Goal: Obtain resource: Download file/media

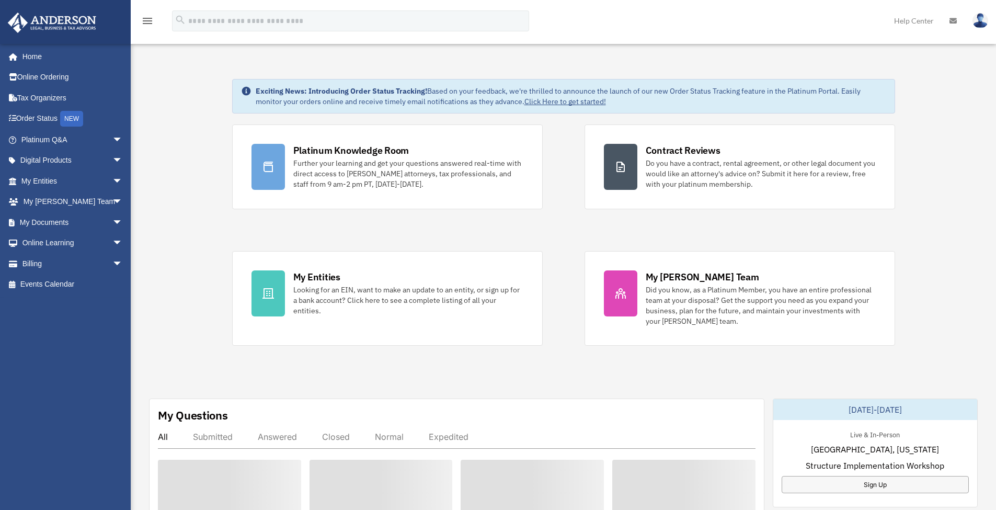
click at [563, 345] on div "Platinum Knowledge Room Further your learning and get your questions answered r…" at bounding box center [563, 234] width 663 height 221
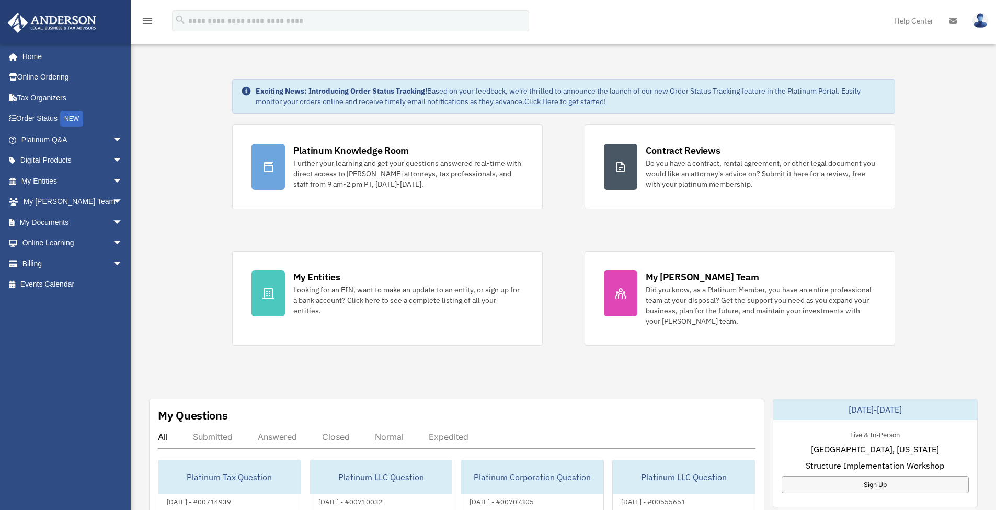
click at [76, 221] on link "My Documents arrow_drop_down" at bounding box center [72, 222] width 131 height 21
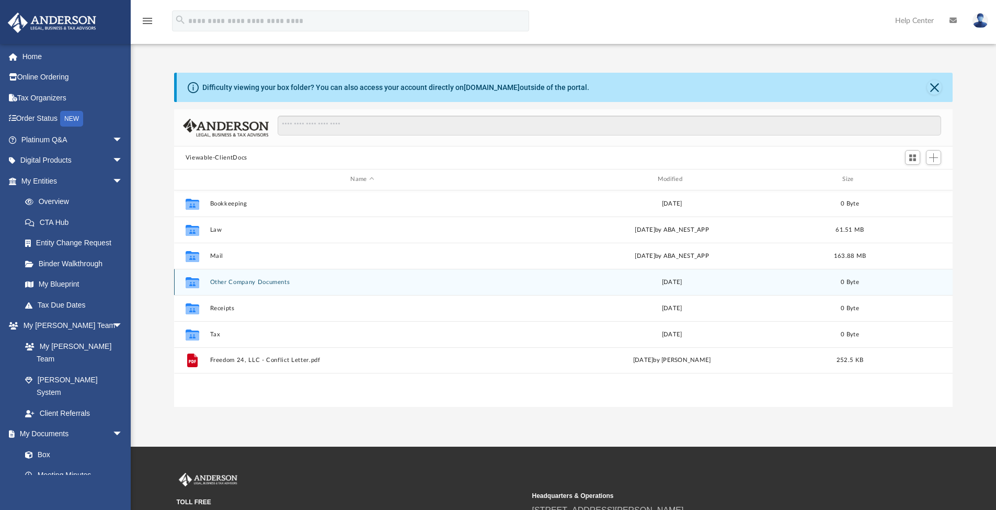
scroll to position [230, 771]
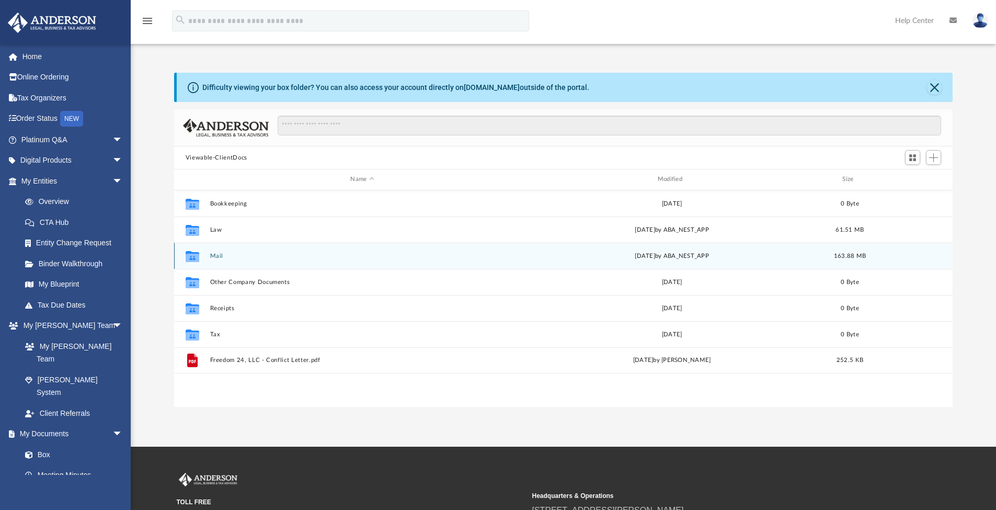
click at [219, 254] on button "Mail" at bounding box center [362, 256] width 305 height 7
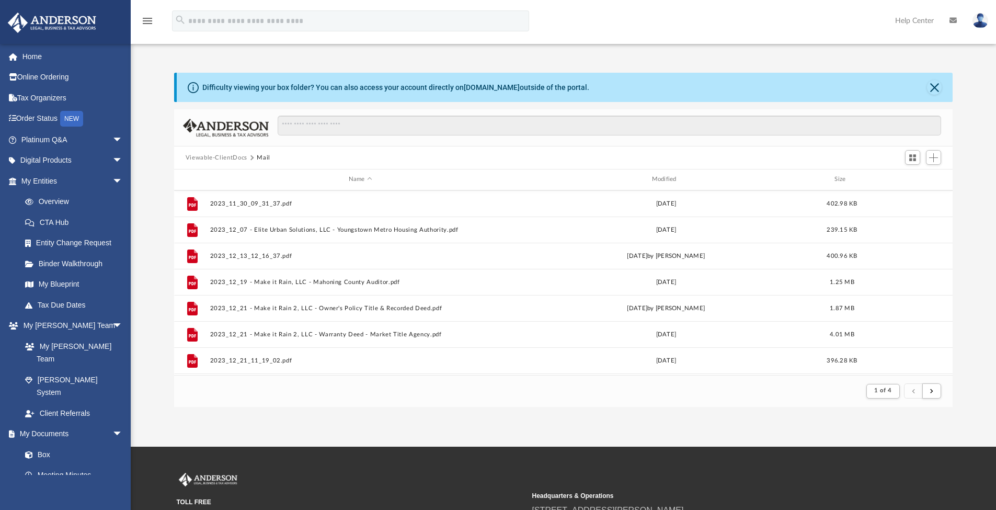
scroll to position [0, 0]
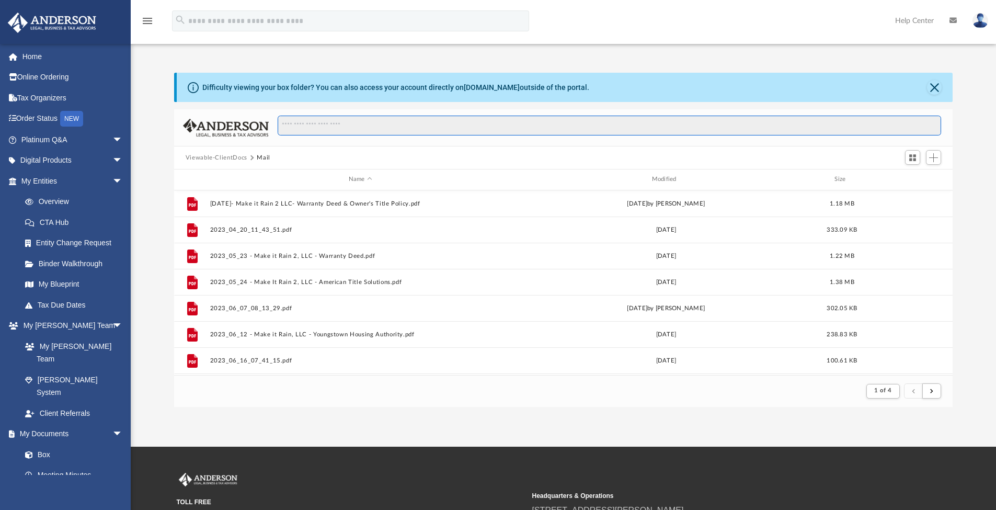
click at [481, 128] on input "Search files and folders" at bounding box center [610, 126] width 664 height 20
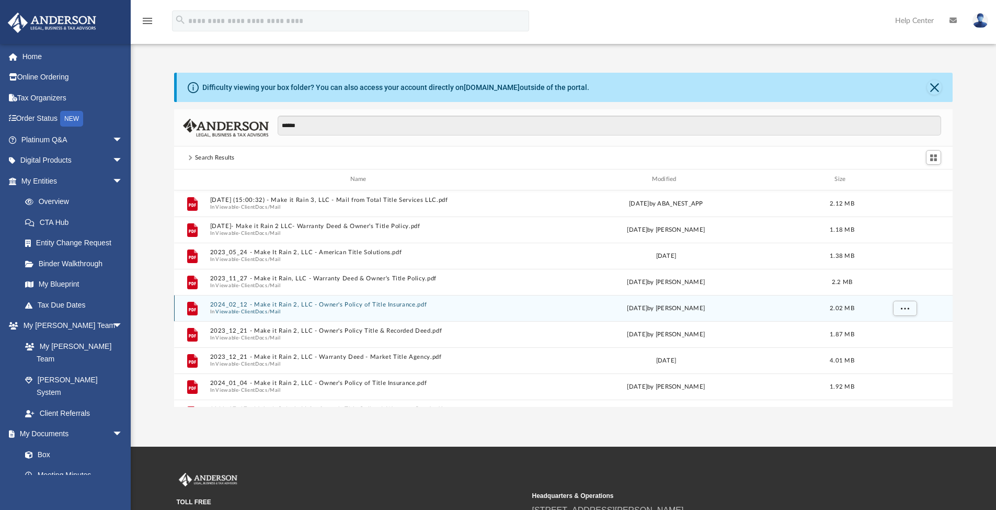
click at [388, 306] on button "2024_02_12 - Make it Rain 2, LLC - Owner's Policy of Title Insurance.pdf" at bounding box center [360, 304] width 301 height 7
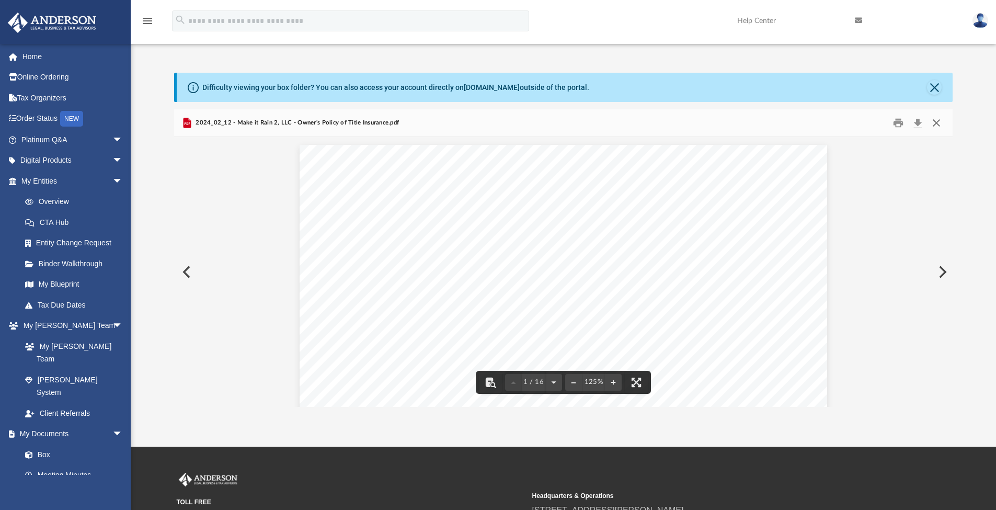
click at [939, 125] on button "Close" at bounding box center [936, 123] width 19 height 16
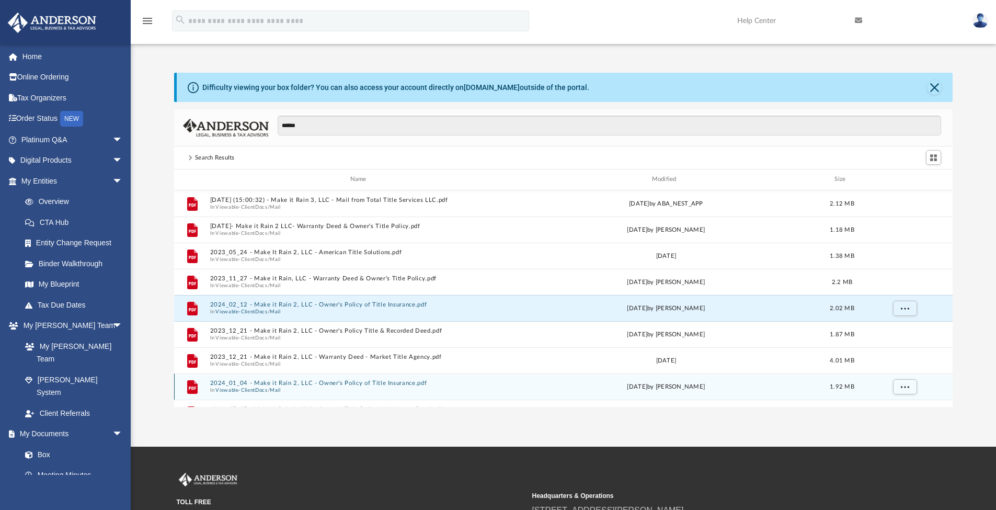
click at [403, 385] on button "2024_01_04 - Make it Rain 2, LLC - Owner's Policy of Title Insurance.pdf" at bounding box center [360, 383] width 301 height 7
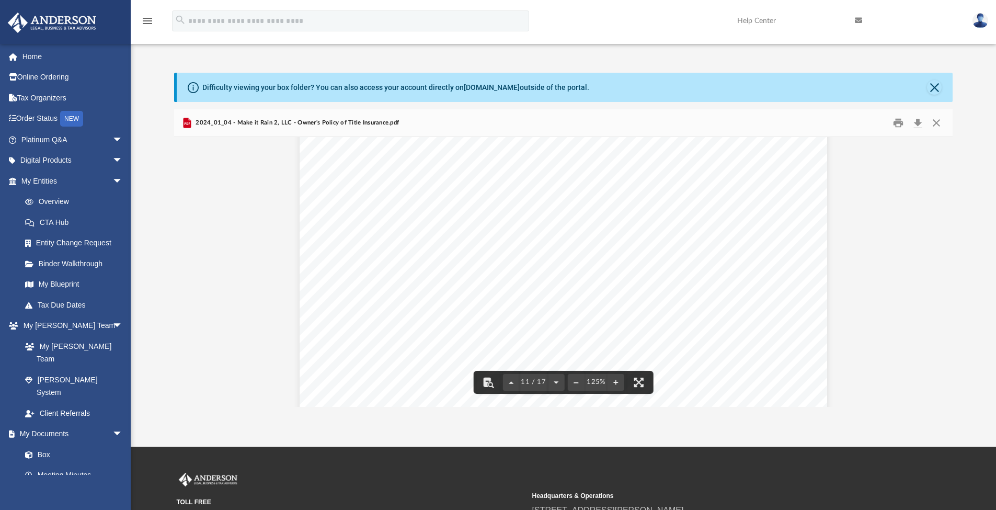
scroll to position [5976, 0]
click at [936, 121] on button "Close" at bounding box center [936, 123] width 19 height 16
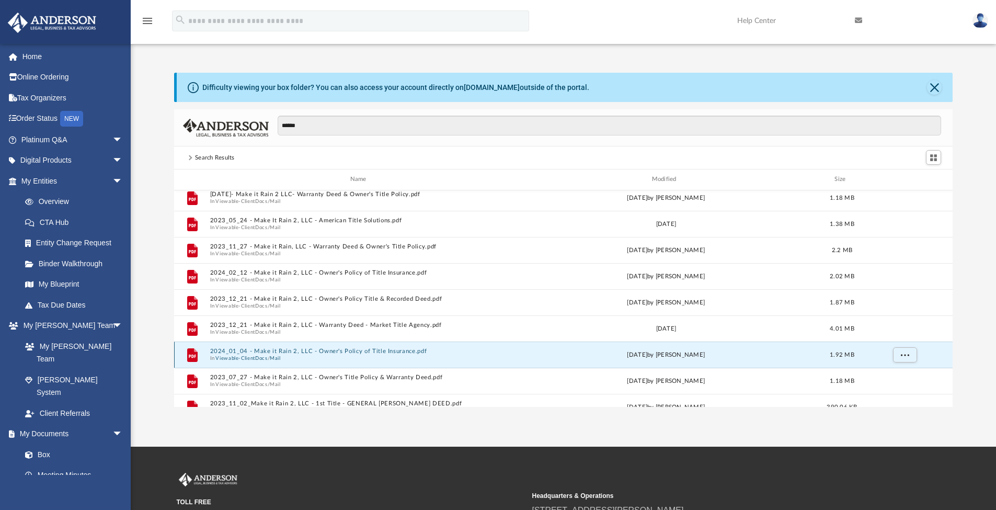
scroll to position [53, 0]
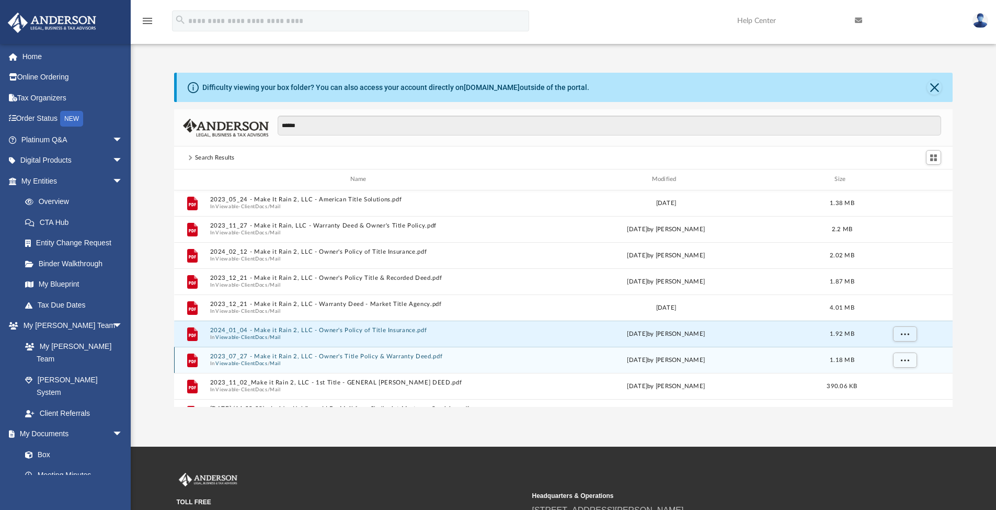
click at [350, 357] on button "2023_07_27 - Make it Rain 2, LLC - Owner's Title Policy & Warranty Deed.pdf" at bounding box center [360, 356] width 301 height 7
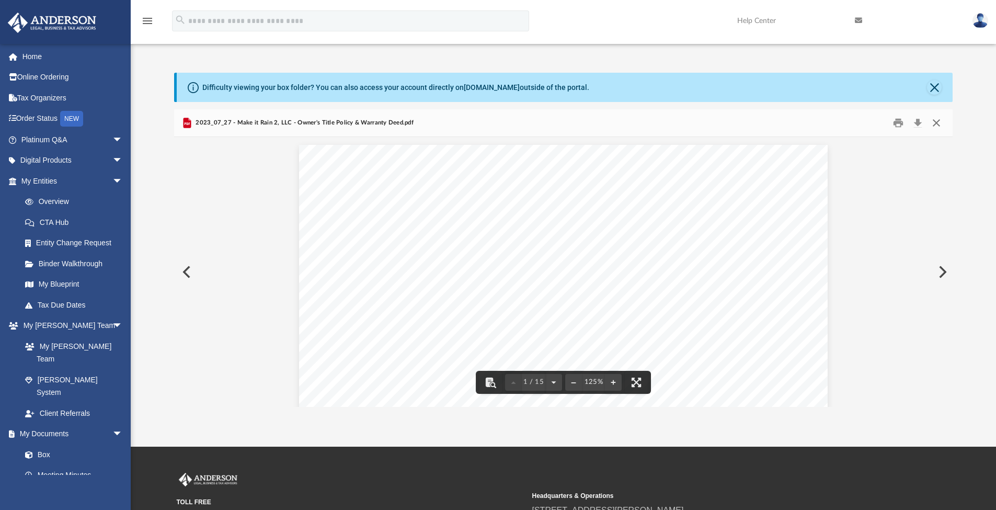
click at [939, 122] on button "Close" at bounding box center [936, 123] width 19 height 16
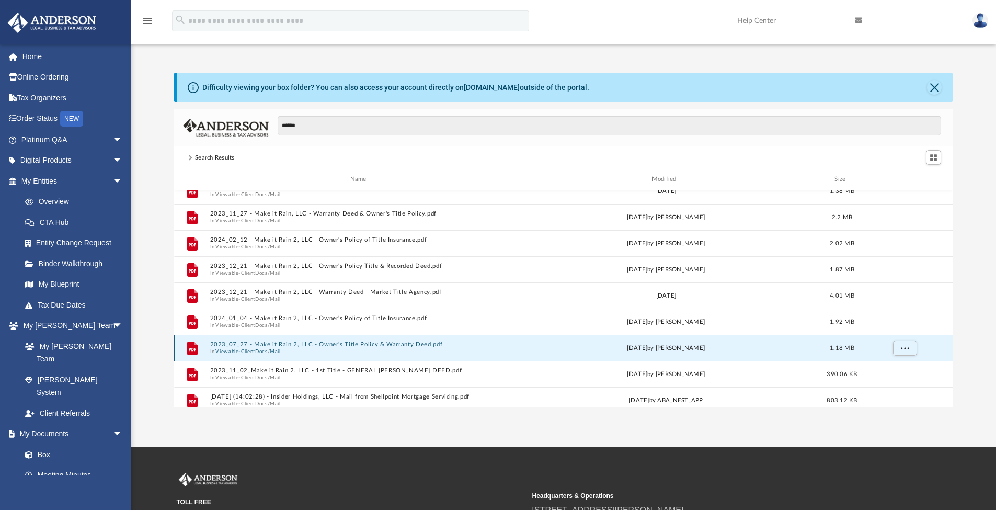
scroll to position [84, 0]
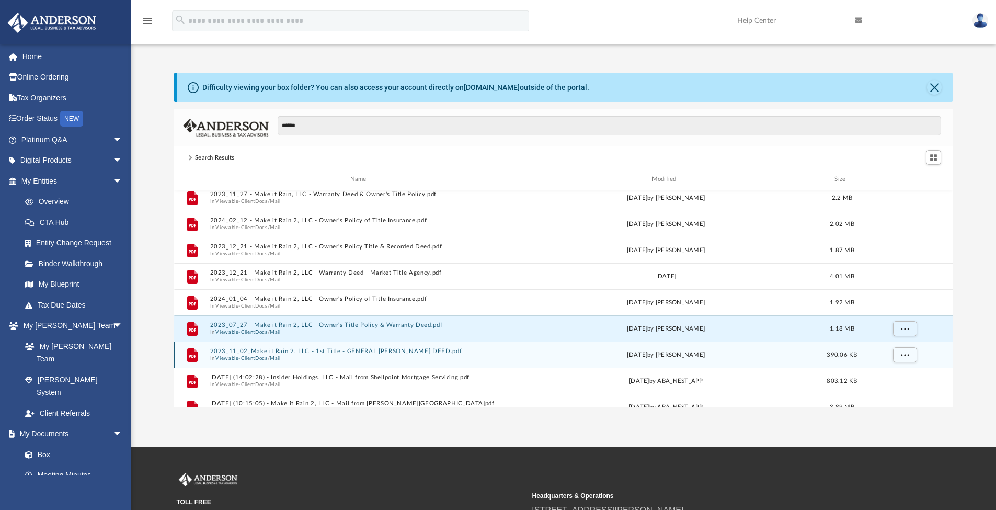
click at [352, 352] on button "2023_11_02_Make it Rain 2, LLC - 1st Title - GENERAL [PERSON_NAME] DEED.pdf" at bounding box center [360, 351] width 301 height 7
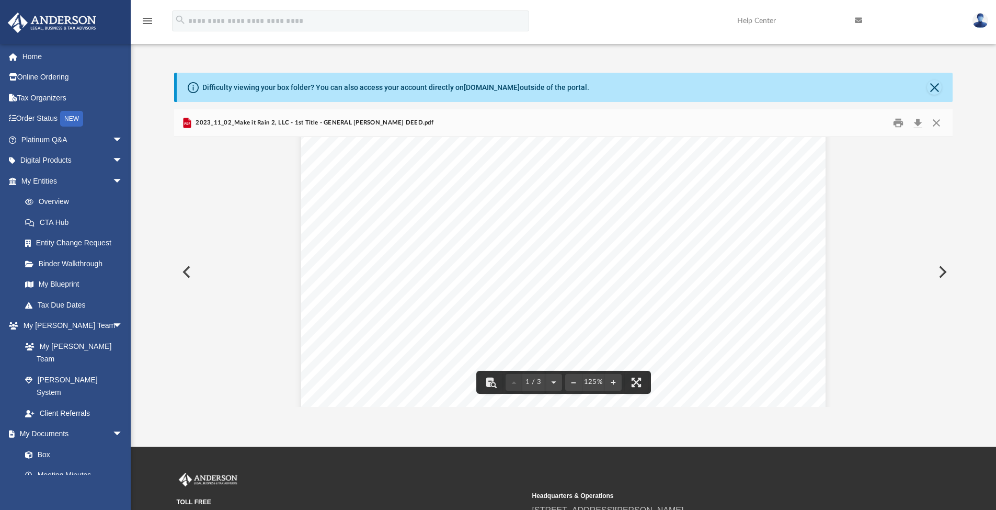
scroll to position [0, 0]
click at [935, 121] on button "Close" at bounding box center [936, 123] width 19 height 16
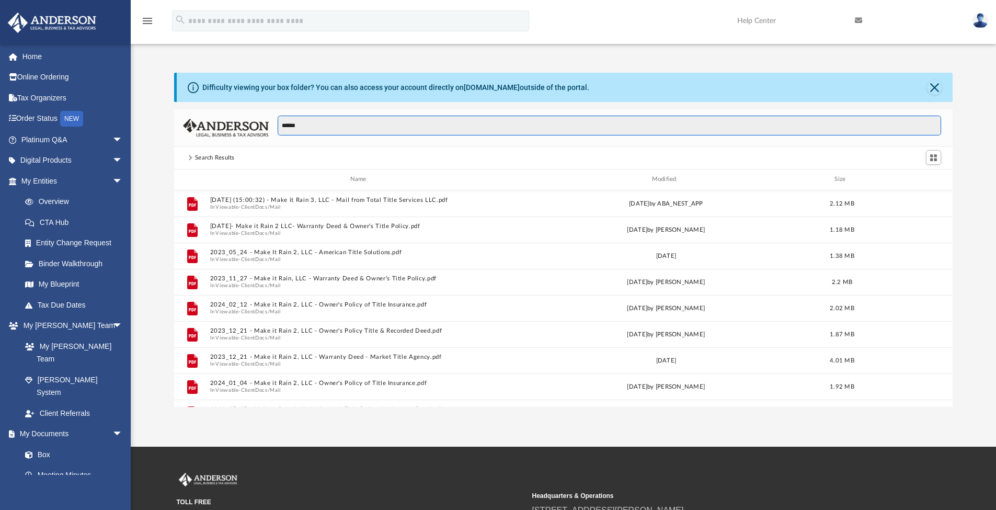
click at [319, 125] on input "*****" at bounding box center [610, 126] width 664 height 20
type input "*"
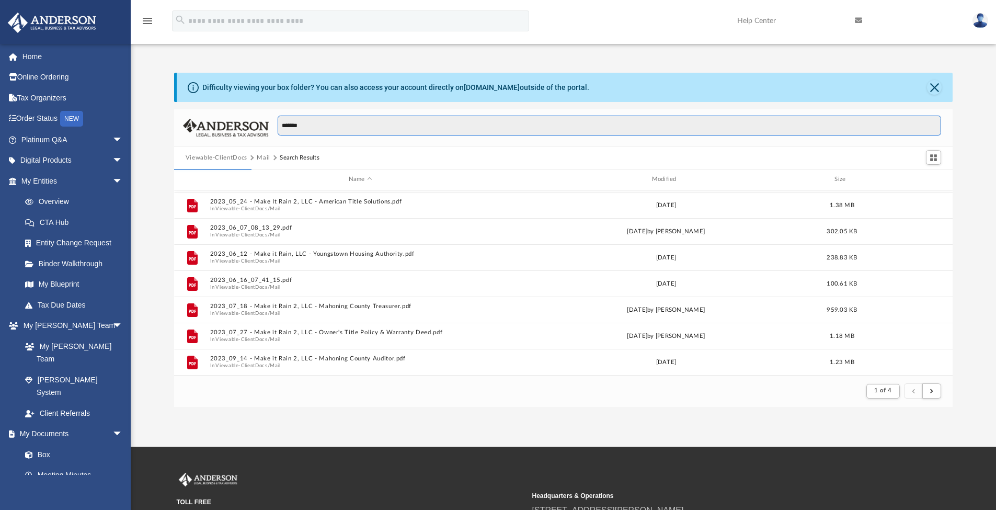
scroll to position [230, 771]
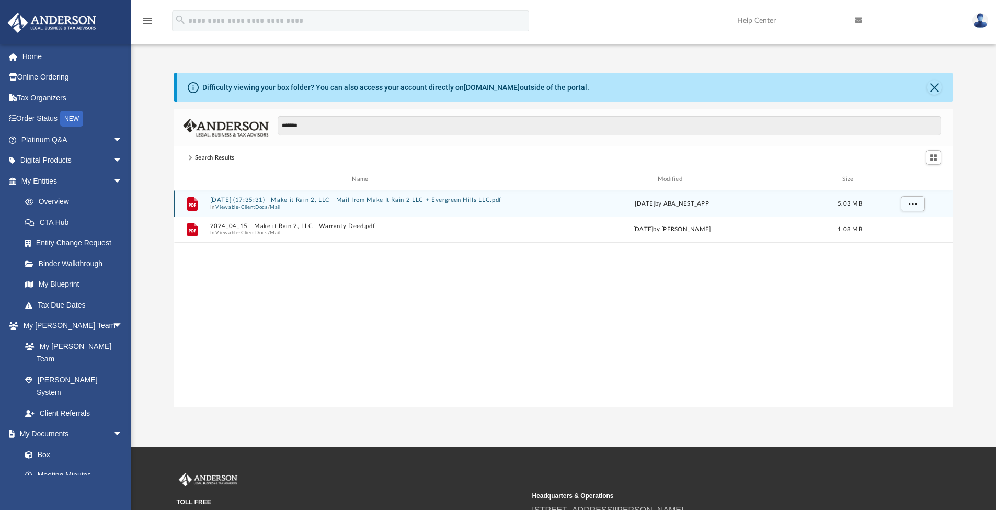
click at [382, 202] on button "[DATE] (17:35:31) - Make it Rain 2, LLC - Mail from Make It Rain 2 LLC + Evergr…" at bounding box center [362, 200] width 305 height 7
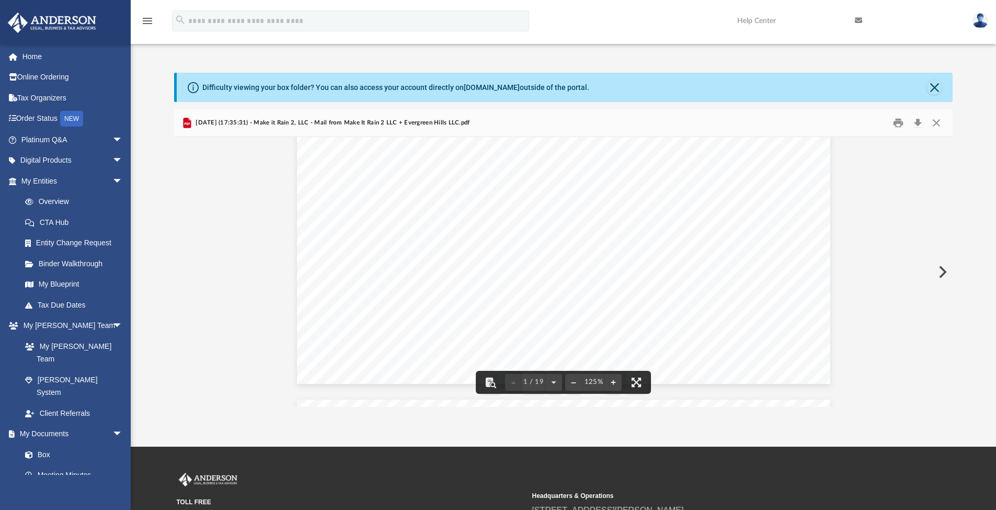
scroll to position [0, 0]
click at [920, 120] on button "Download" at bounding box center [917, 123] width 19 height 16
click at [936, 121] on button "Close" at bounding box center [936, 123] width 19 height 16
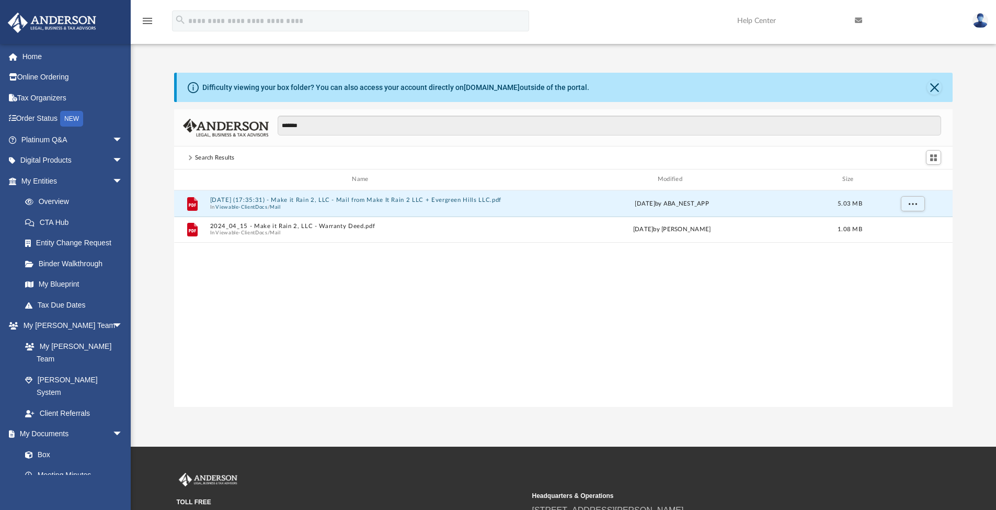
click at [212, 159] on div "Search Results" at bounding box center [215, 157] width 40 height 9
click at [191, 157] on span at bounding box center [189, 157] width 5 height 5
click at [323, 129] on input "*******" at bounding box center [610, 126] width 664 height 20
type input "*"
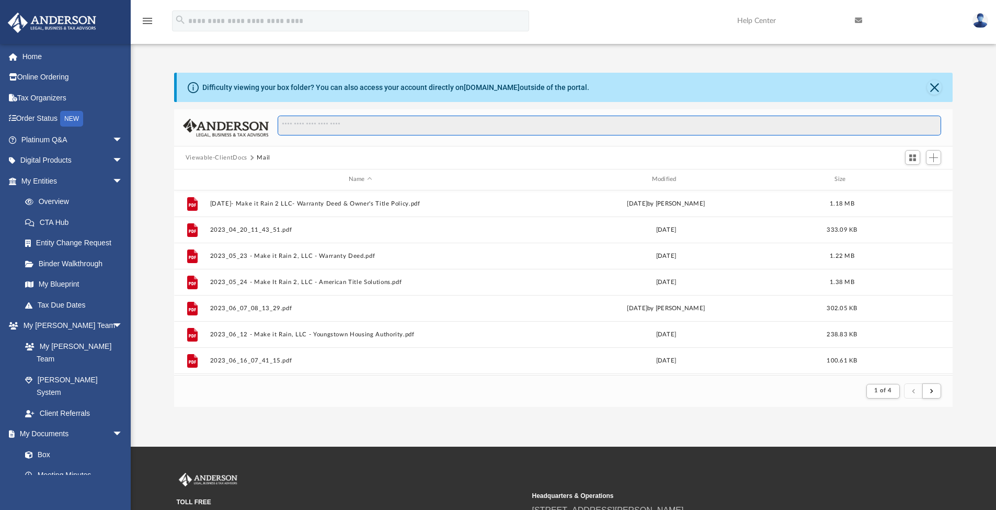
scroll to position [198, 771]
click at [265, 158] on button "Mail" at bounding box center [264, 157] width 14 height 9
click at [666, 181] on div "Modified" at bounding box center [665, 179] width 301 height 9
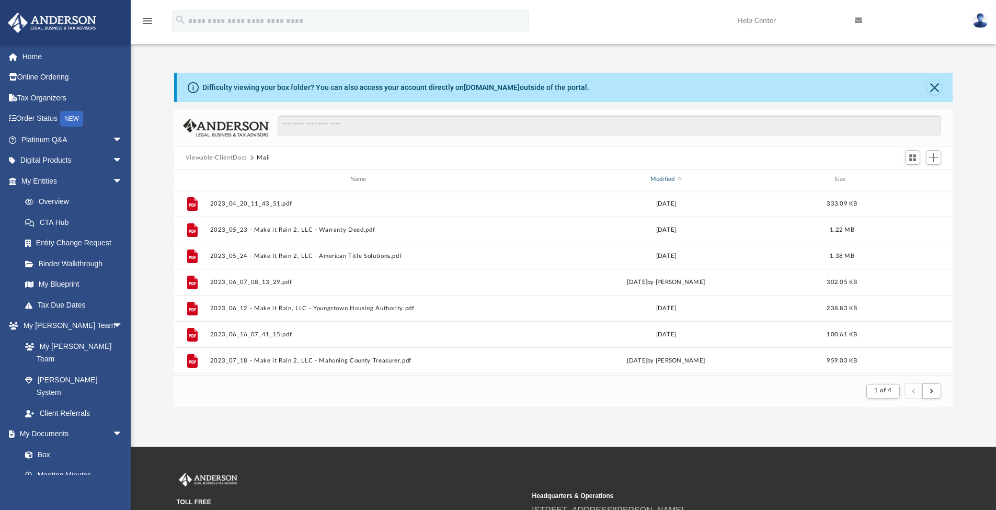
click at [666, 181] on div "Modified" at bounding box center [665, 179] width 301 height 9
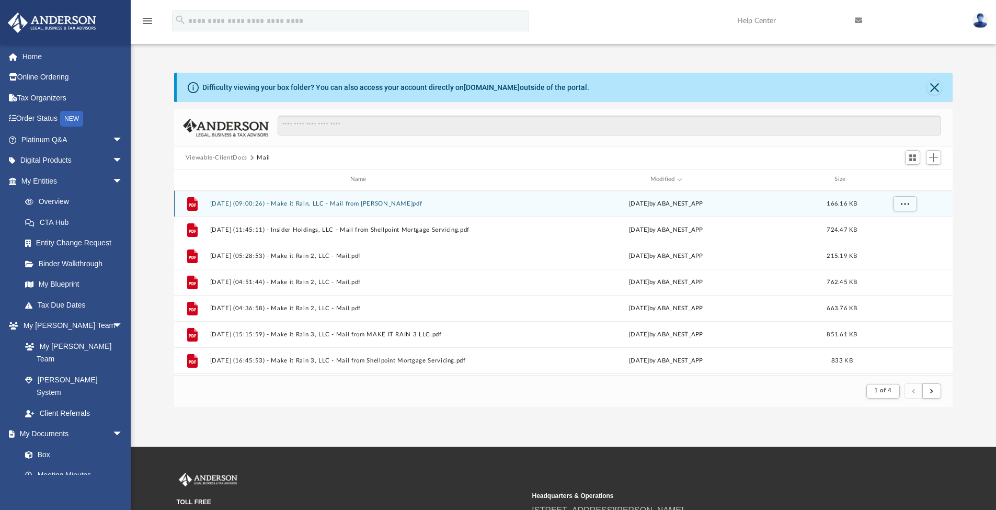
click at [421, 204] on button "[DATE] (09:00:26) - Make it Rain, LLC - Mail from [PERSON_NAME]pdf" at bounding box center [360, 203] width 301 height 7
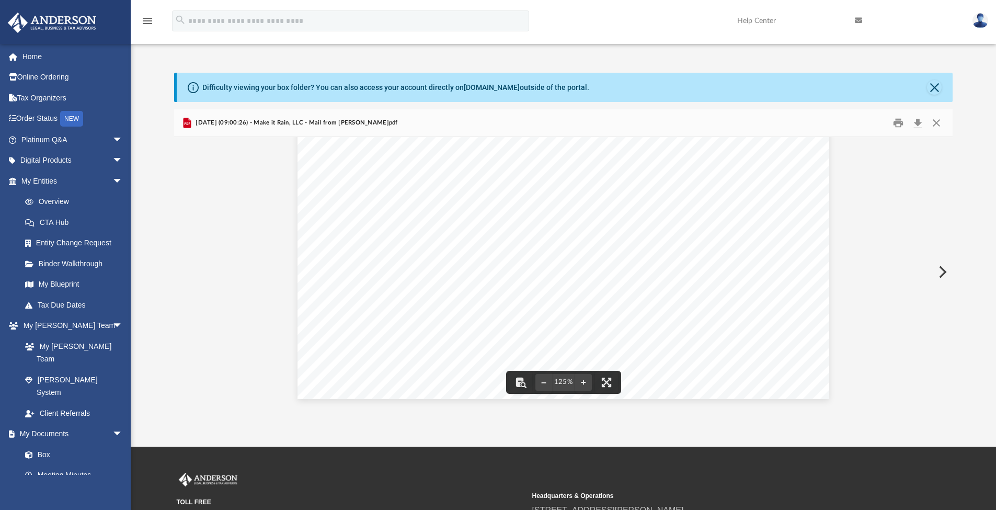
scroll to position [0, 0]
click at [938, 120] on button "Close" at bounding box center [936, 123] width 19 height 16
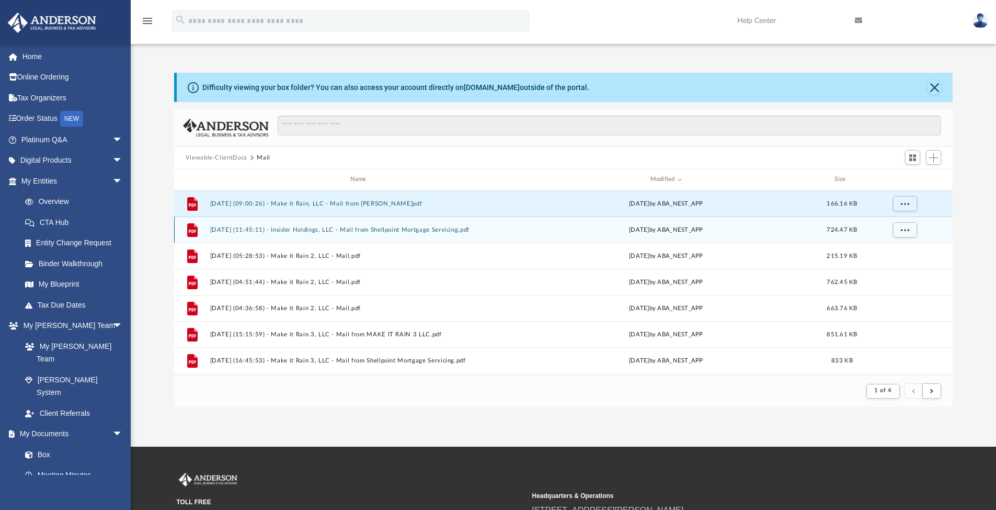
click at [459, 231] on button "[DATE] (11:45:11) - Insider Holdings, LLC - Mail from Shellpoint Mortgage Servi…" at bounding box center [360, 229] width 301 height 7
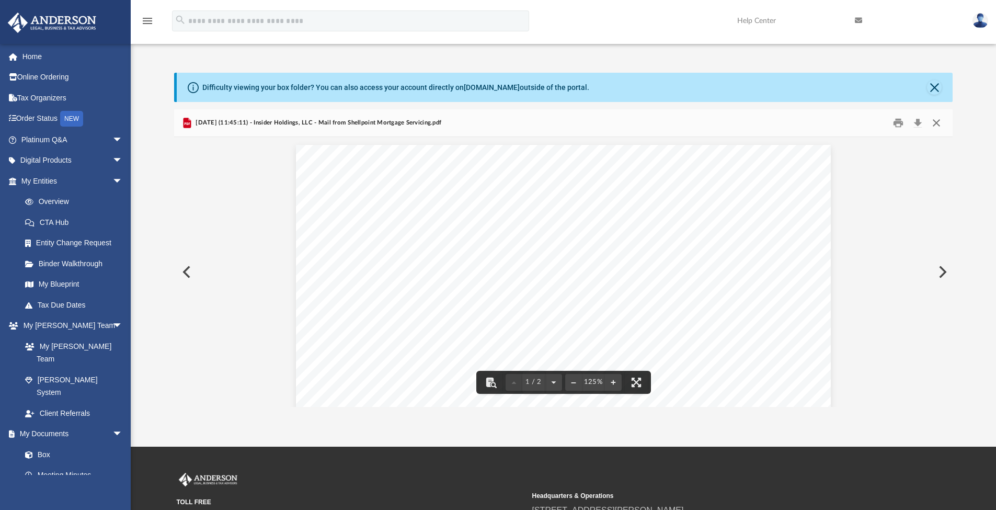
click at [939, 126] on button "Close" at bounding box center [936, 123] width 19 height 16
